Goal: Find specific fact: Find specific fact

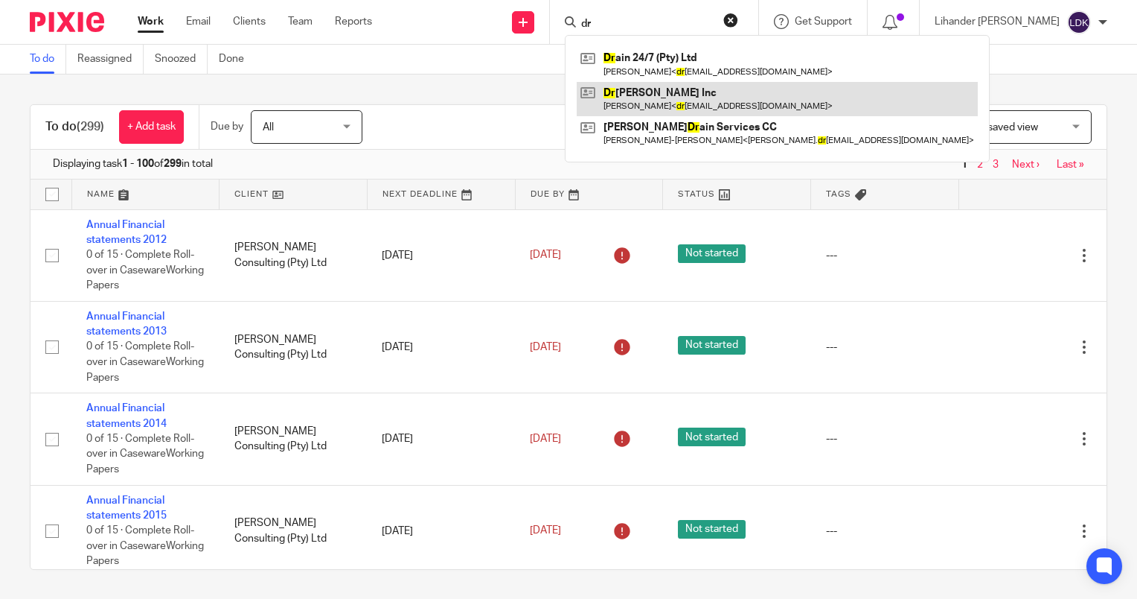
click at [694, 89] on link at bounding box center [777, 99] width 401 height 34
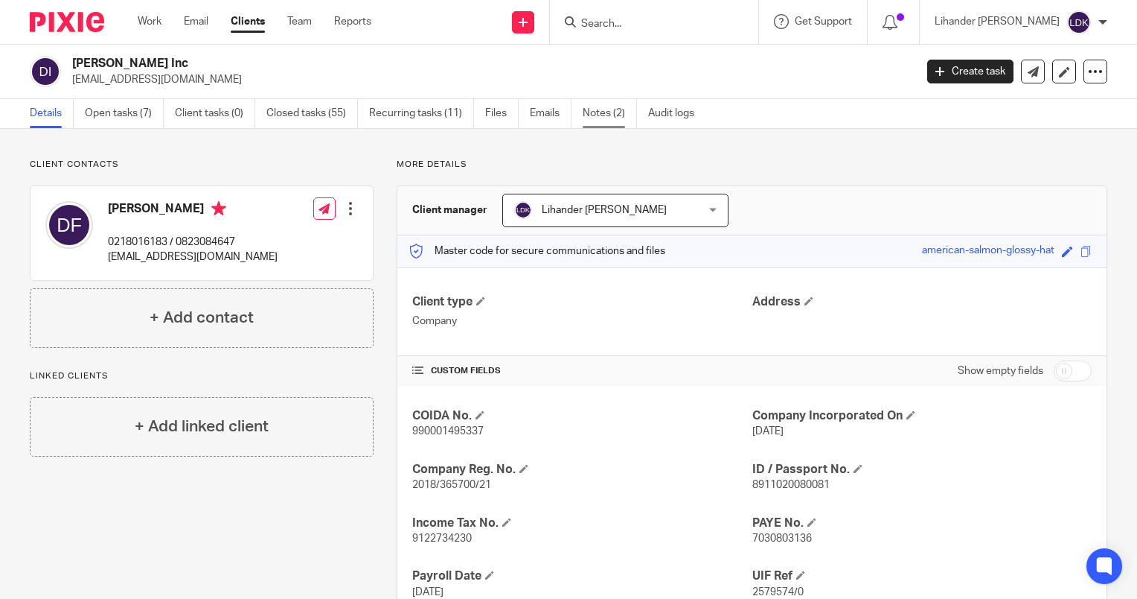
click at [594, 110] on link "Notes (2)" at bounding box center [610, 113] width 54 height 29
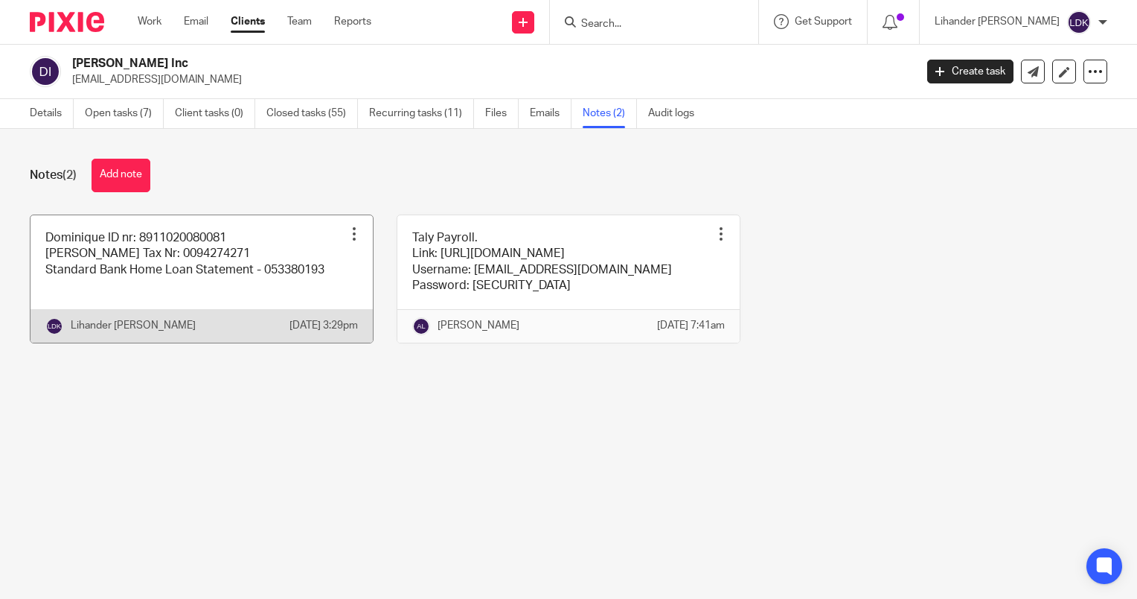
click at [220, 260] on link at bounding box center [202, 278] width 342 height 127
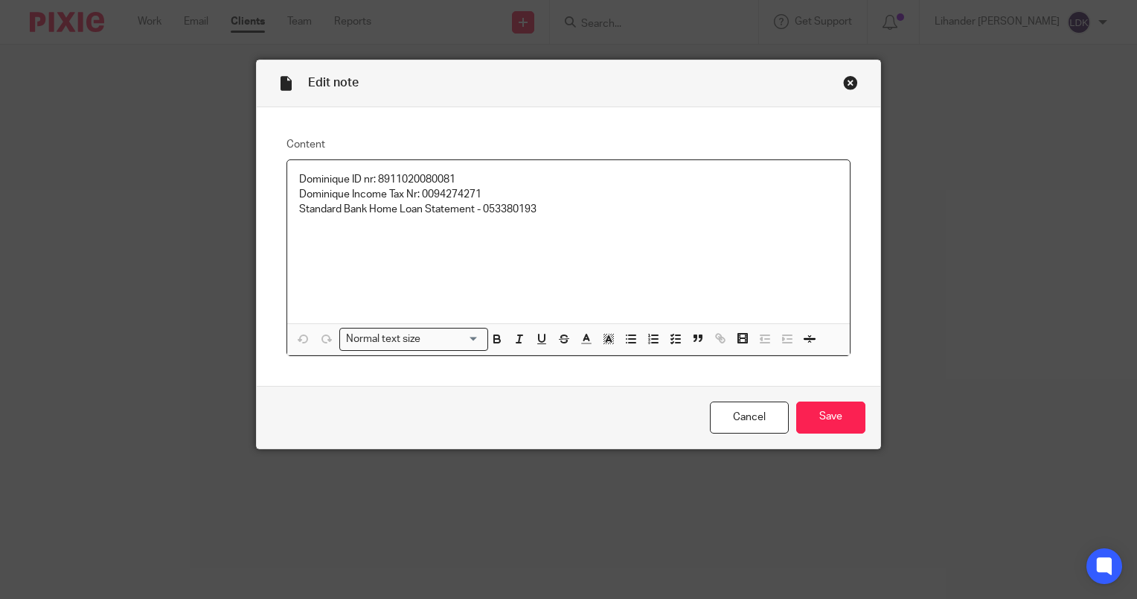
click at [399, 179] on p "Dominique ID nr: 8911020080081" at bounding box center [568, 179] width 539 height 15
copy p "8911020080081"
